Goal: Use online tool/utility: Utilize a website feature to perform a specific function

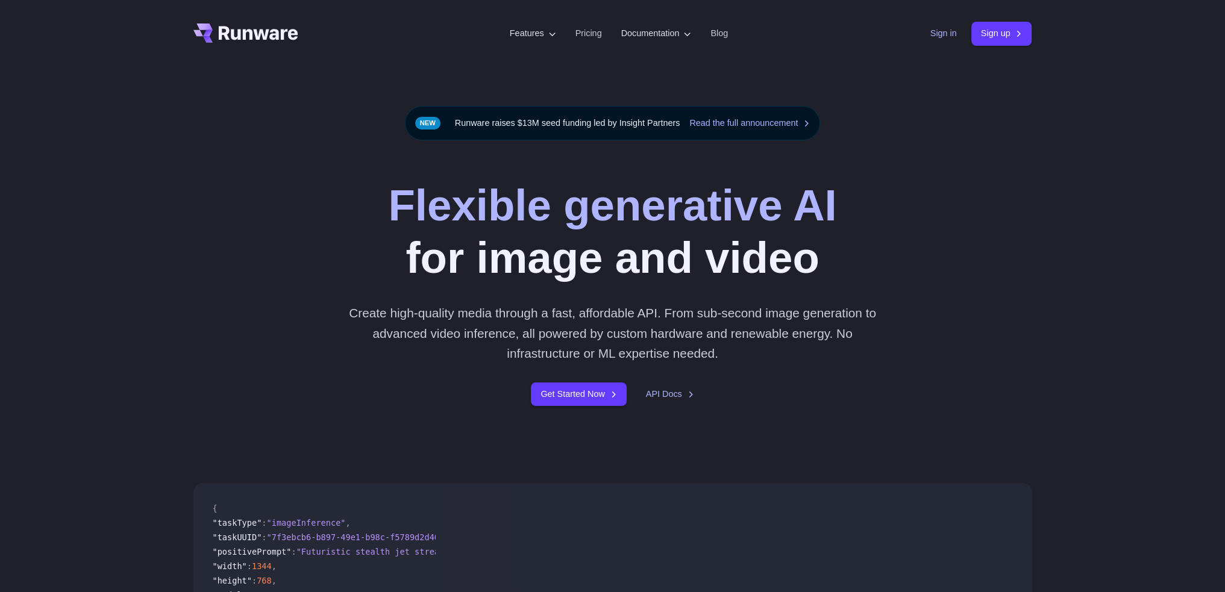
click at [933, 36] on link "Sign in" at bounding box center [944, 34] width 27 height 14
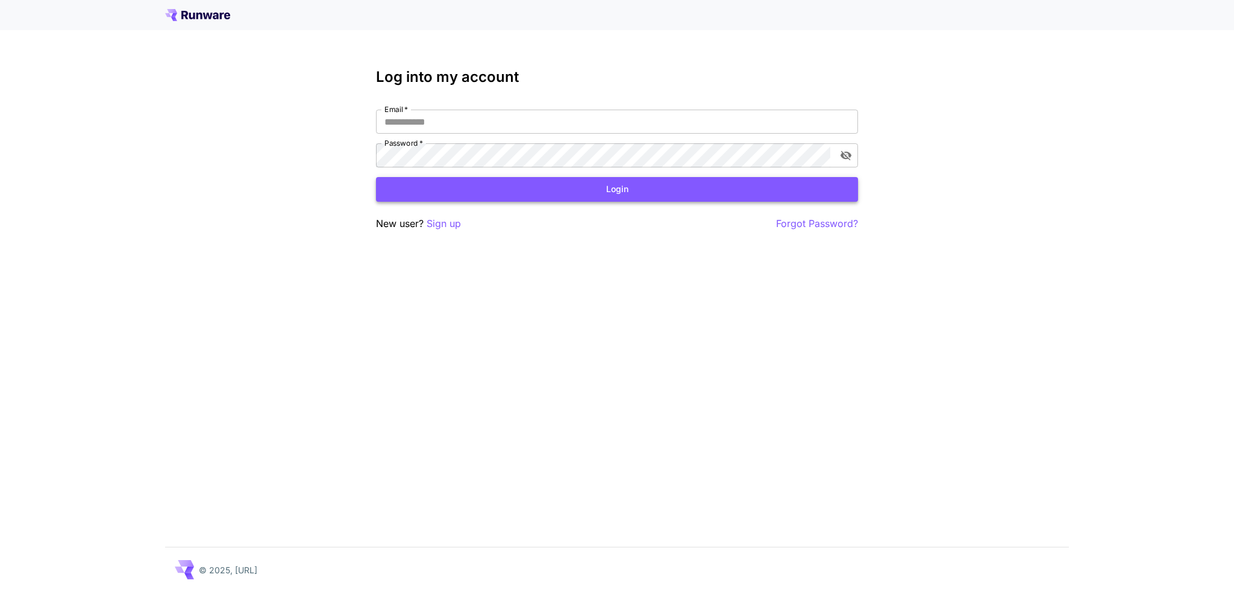
type input "**********"
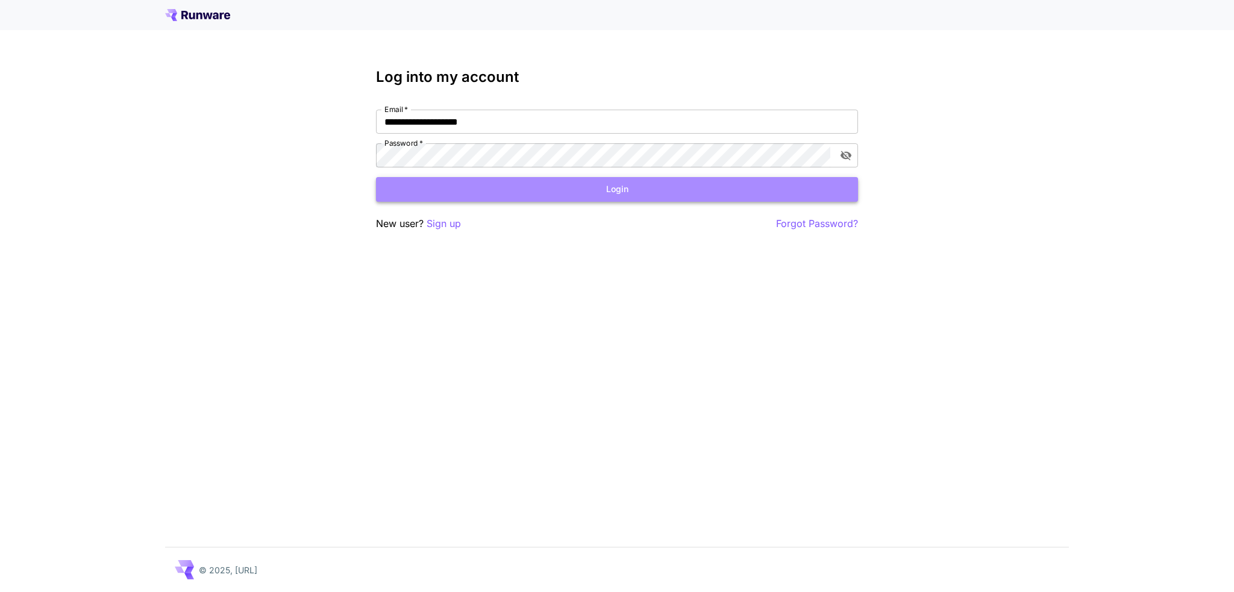
click at [504, 196] on button "Login" at bounding box center [617, 189] width 482 height 25
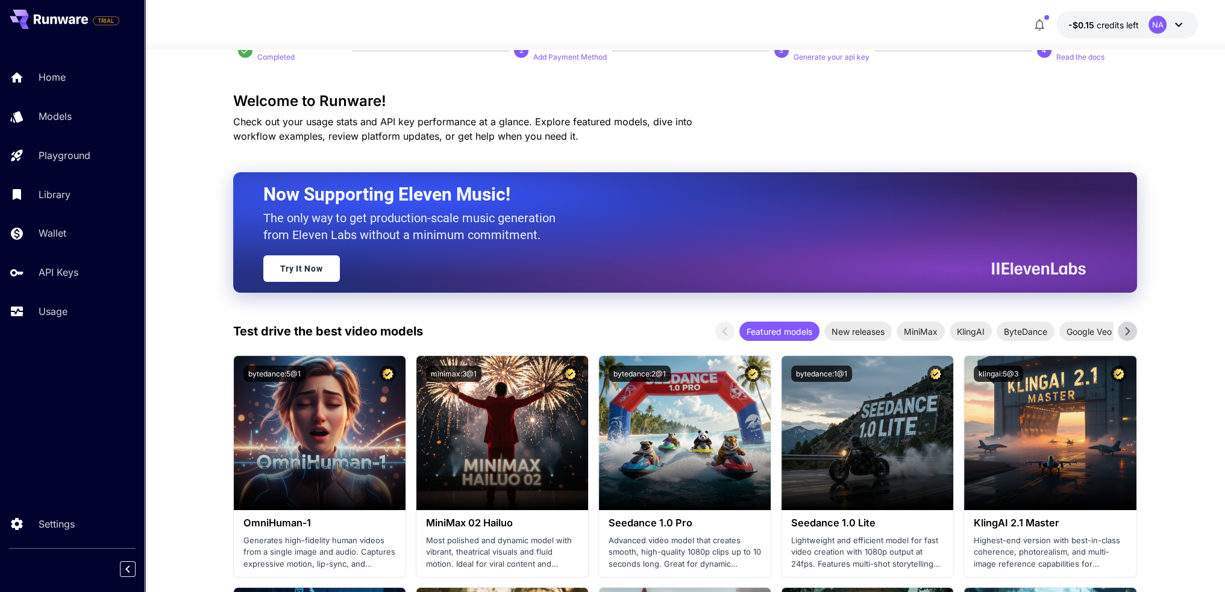
scroll to position [60, 0]
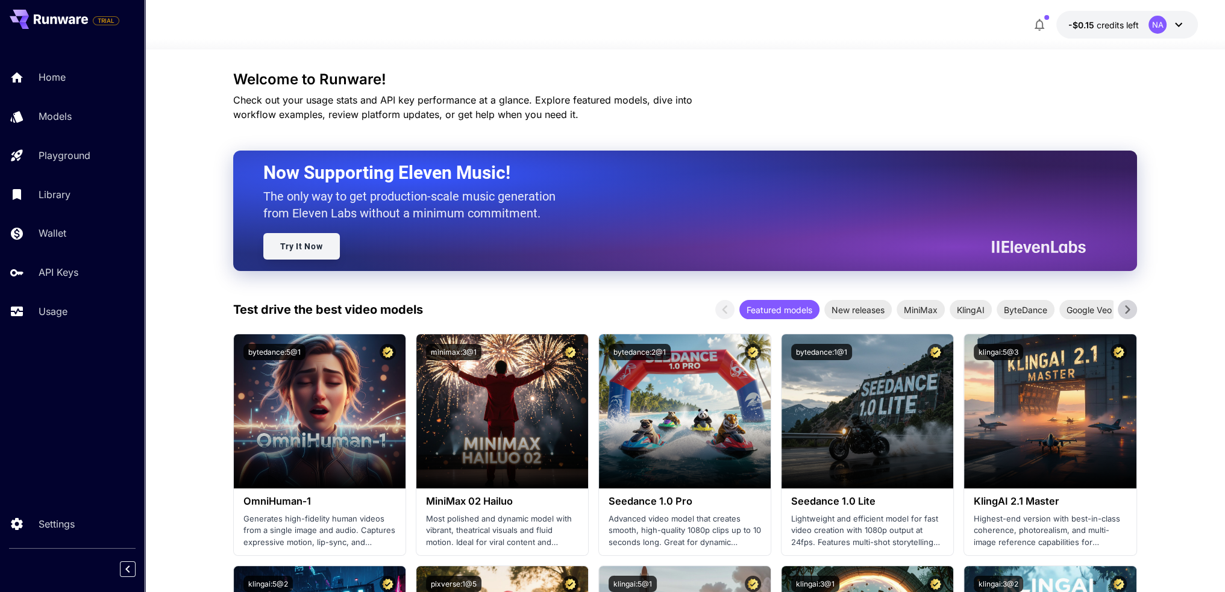
click at [287, 248] on link "Try It Now" at bounding box center [301, 246] width 77 height 27
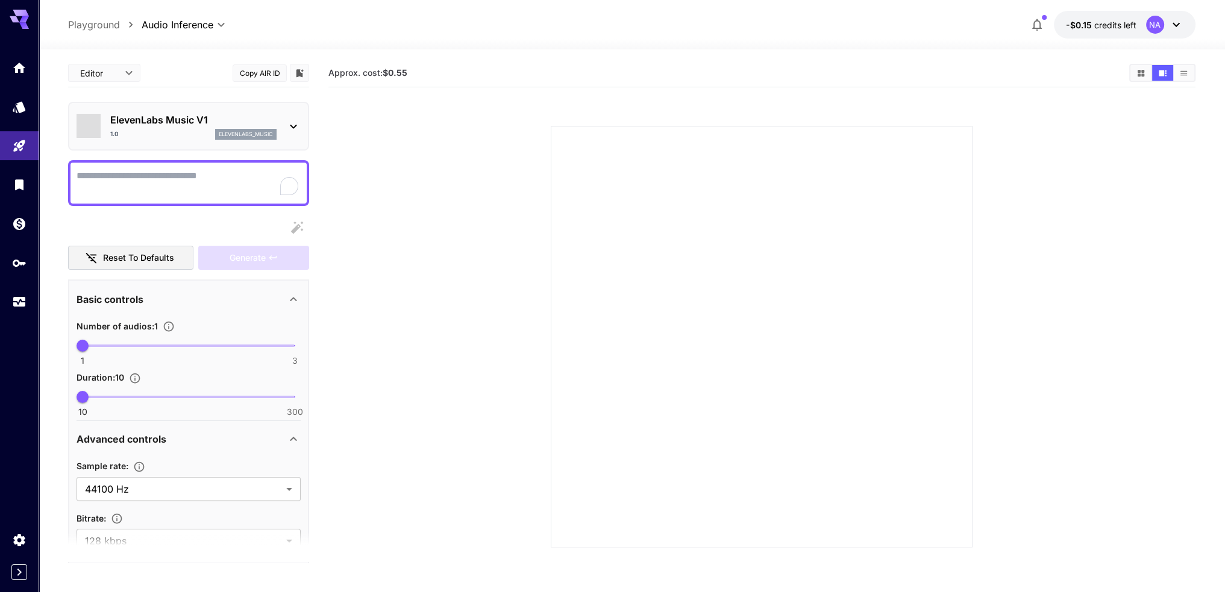
click at [291, 119] on icon at bounding box center [293, 126] width 14 height 14
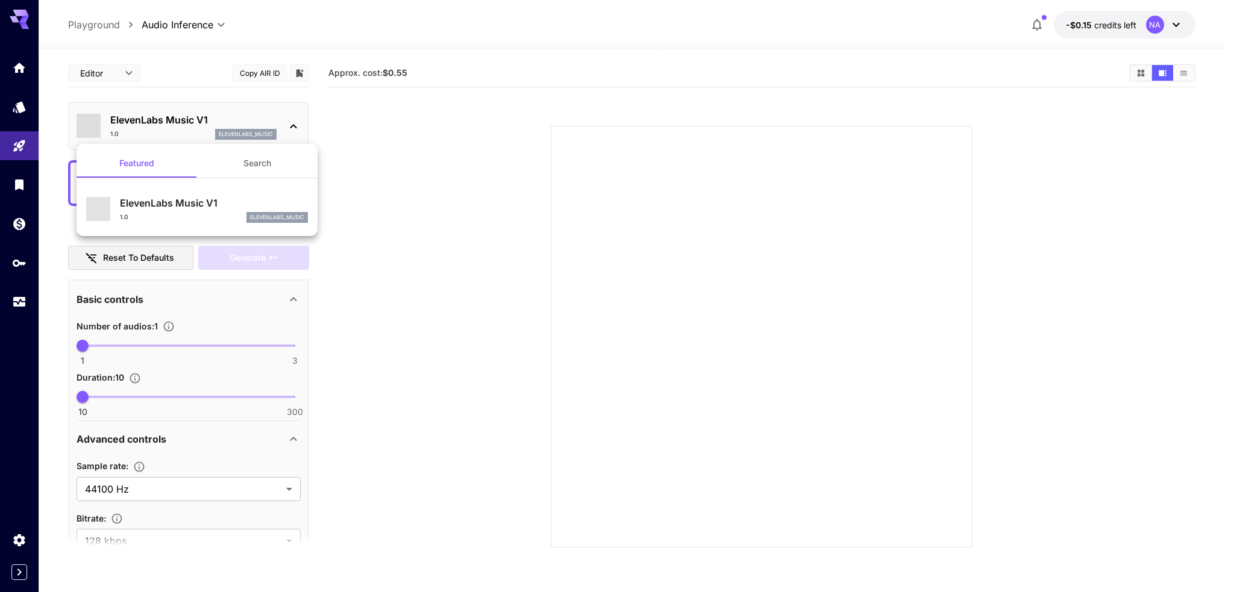
click at [775, 482] on div at bounding box center [617, 296] width 1234 height 592
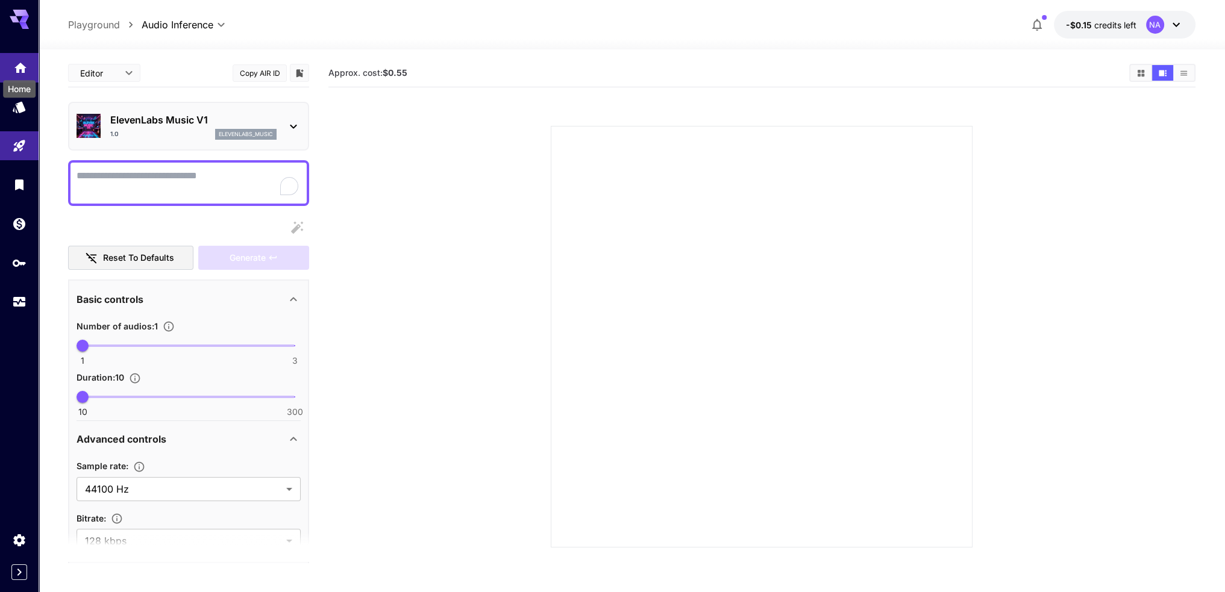
click at [19, 60] on icon "Home" at bounding box center [20, 64] width 14 height 14
